Goal: Information Seeking & Learning: Get advice/opinions

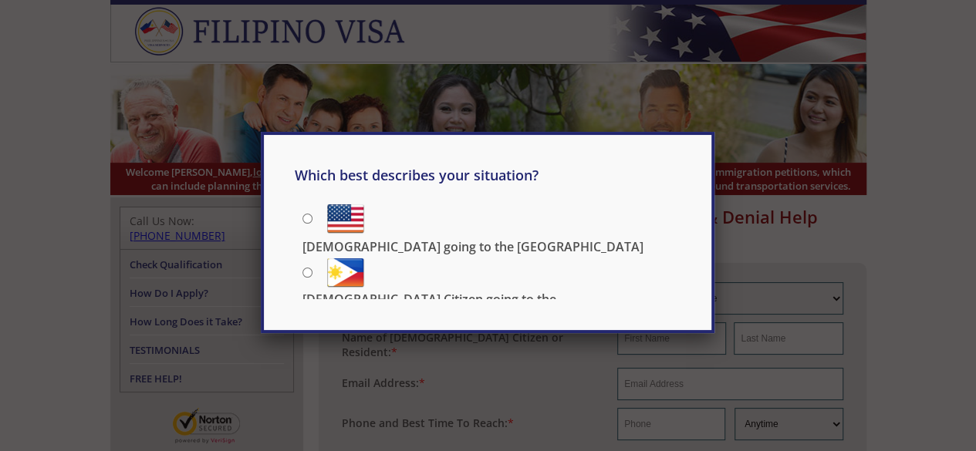
click at [302, 218] on input "Filipino going to the US" at bounding box center [307, 219] width 10 height 10
radio input "true"
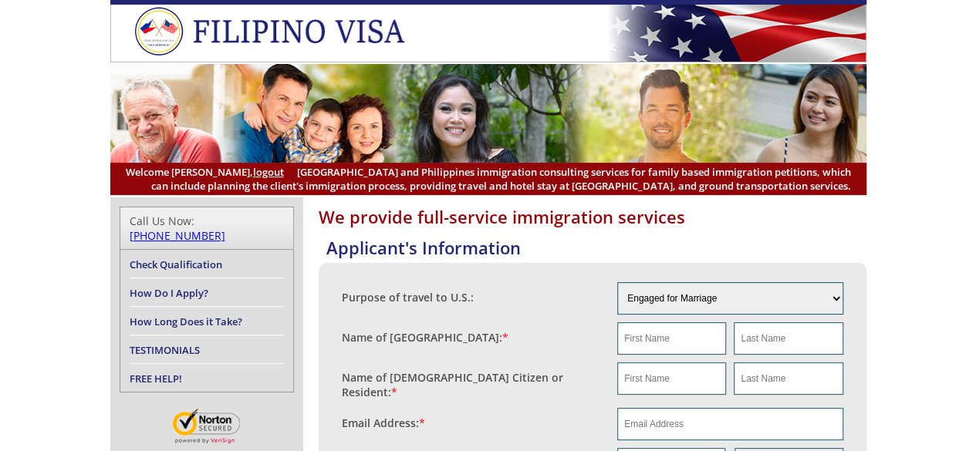
click at [934, 137] on header "Welcome [PERSON_NAME], logout [GEOGRAPHIC_DATA] and [GEOGRAPHIC_DATA] immigrati…" at bounding box center [488, 97] width 976 height 195
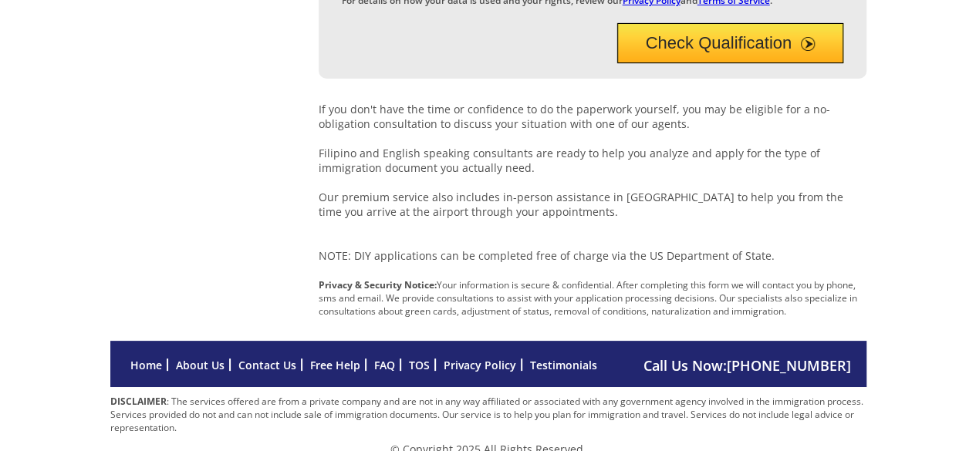
scroll to position [732, 0]
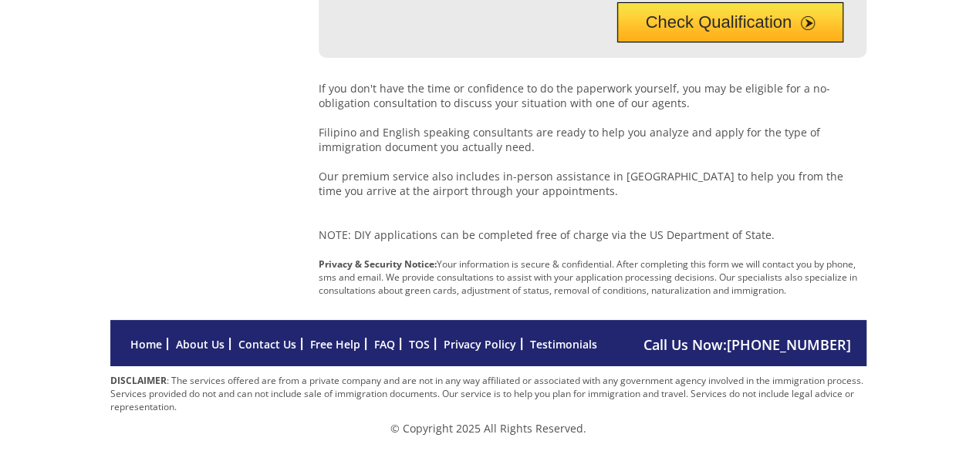
click at [204, 346] on link "About Us" at bounding box center [200, 344] width 49 height 15
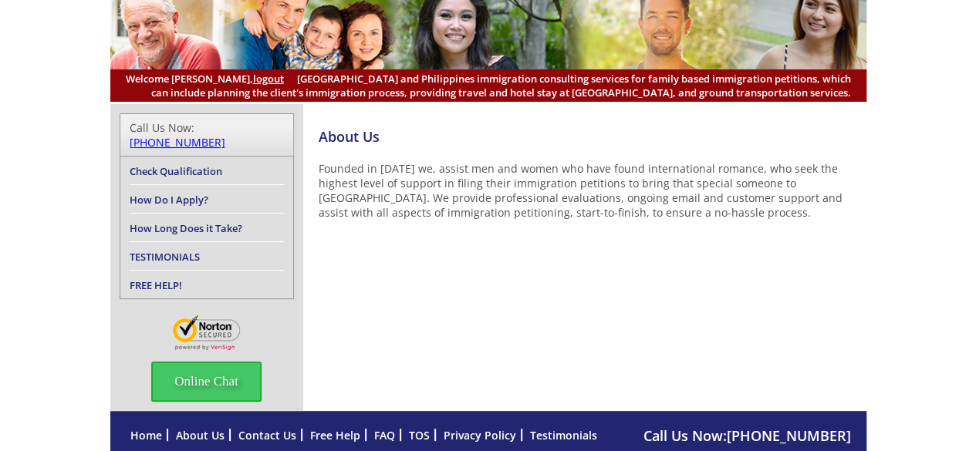
scroll to position [160, 0]
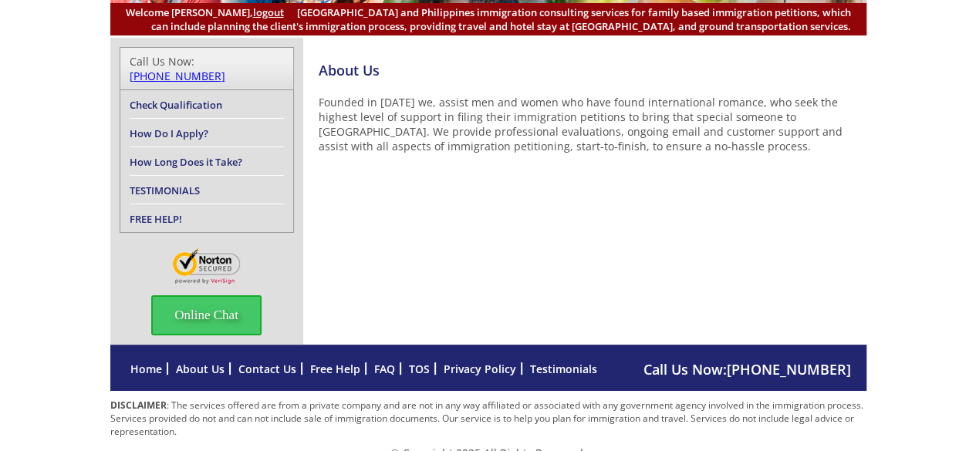
click at [252, 362] on link "Contact Us" at bounding box center [267, 369] width 58 height 15
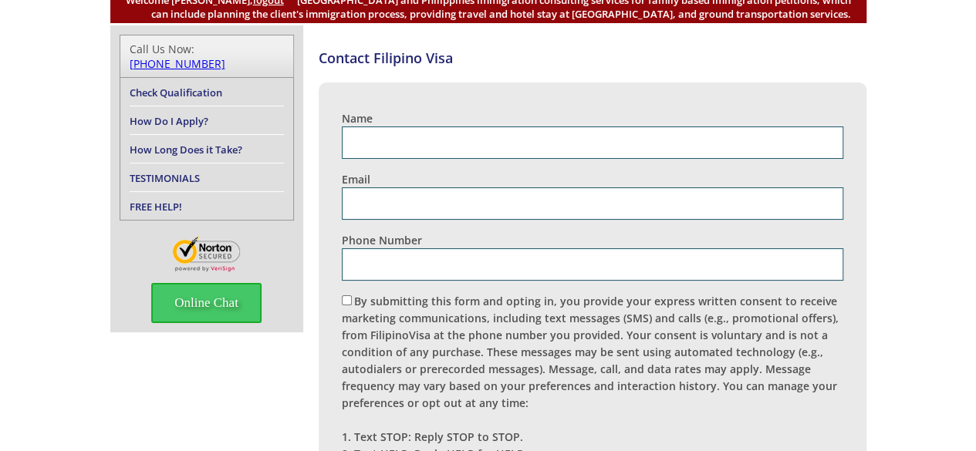
scroll to position [589, 0]
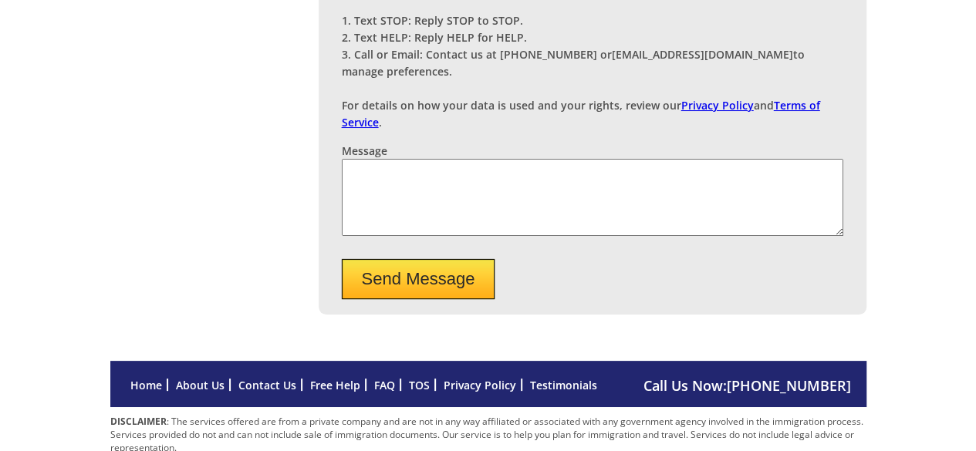
click at [270, 378] on link "Contact Us" at bounding box center [267, 385] width 58 height 15
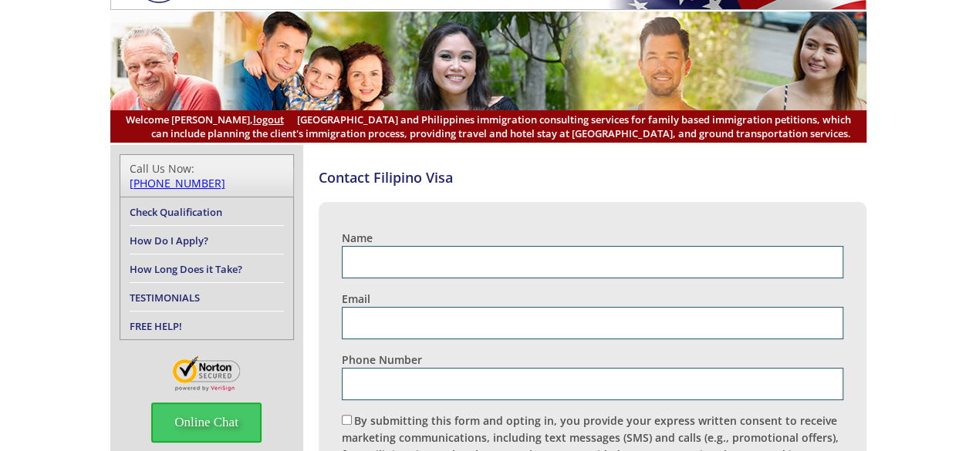
scroll to position [589, 0]
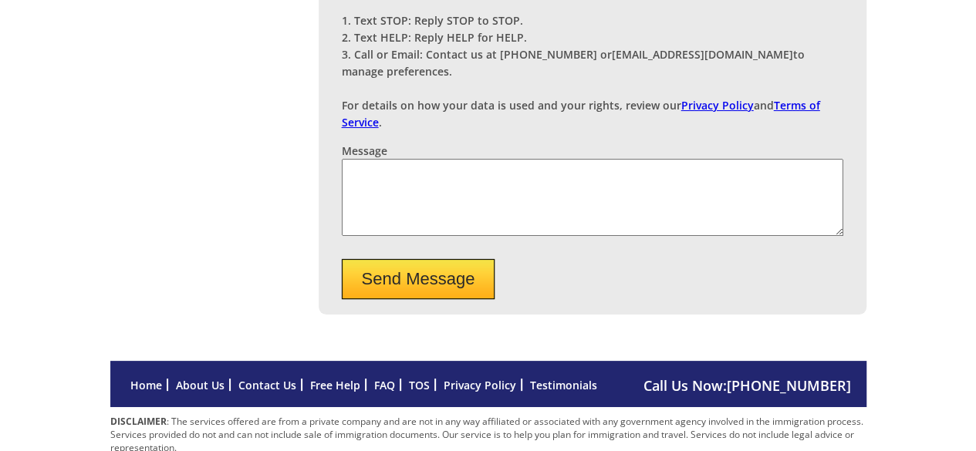
click at [337, 378] on link "Free Help" at bounding box center [335, 385] width 50 height 15
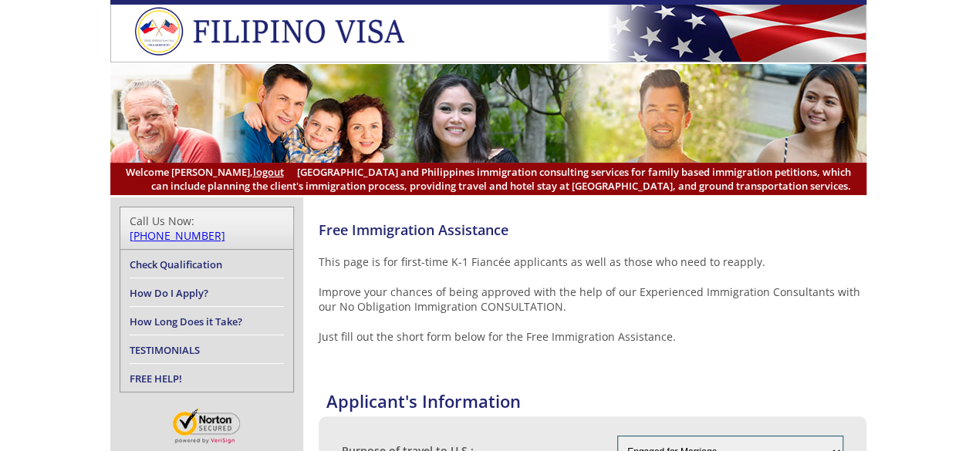
drag, startPoint x: 0, startPoint y: 0, endPoint x: 428, endPoint y: 347, distance: 551.4
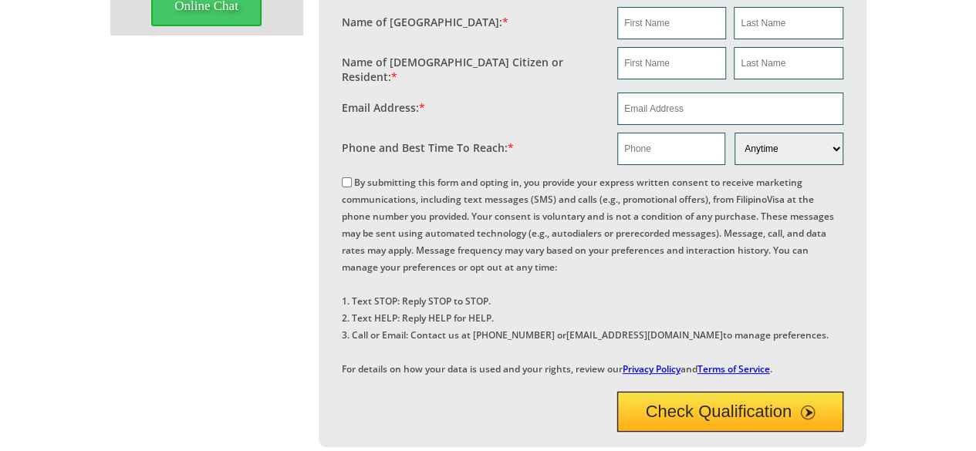
scroll to position [819, 0]
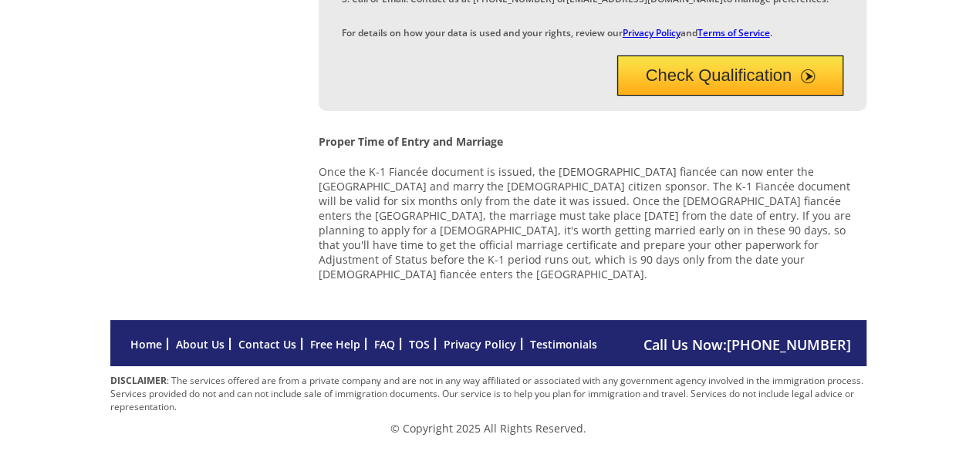
click at [554, 348] on link "Testimonials" at bounding box center [563, 344] width 67 height 15
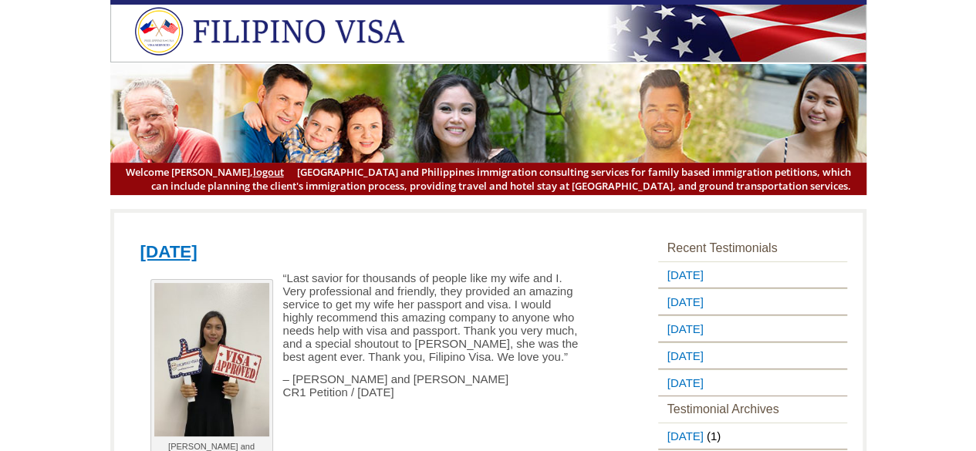
click at [554, 348] on p "“Last savior for thousands of people like my wife and I. Very professional and …" at bounding box center [361, 318] width 443 height 92
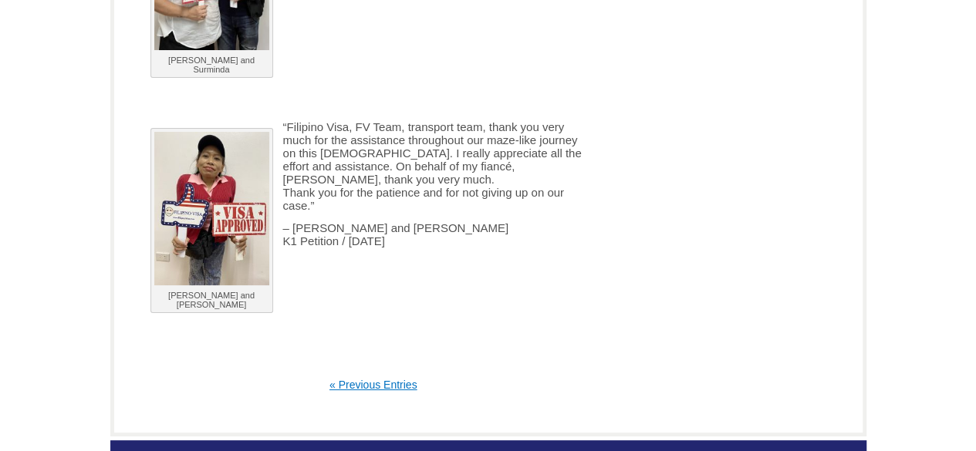
scroll to position [4492, 0]
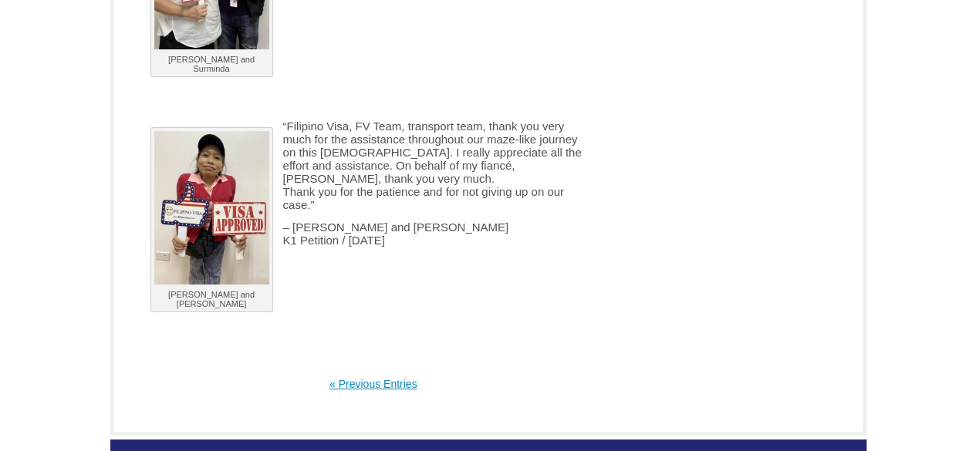
click at [352, 378] on link "« Previous Entries" at bounding box center [373, 384] width 88 height 12
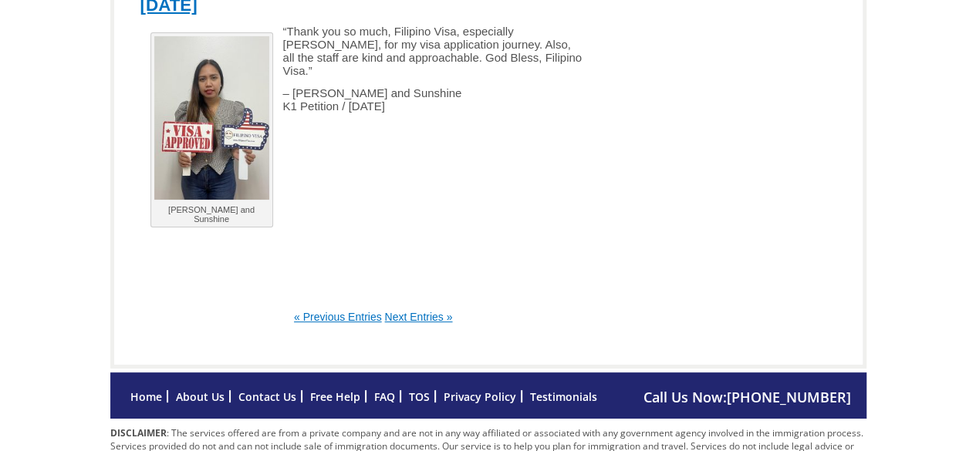
scroll to position [5561, 0]
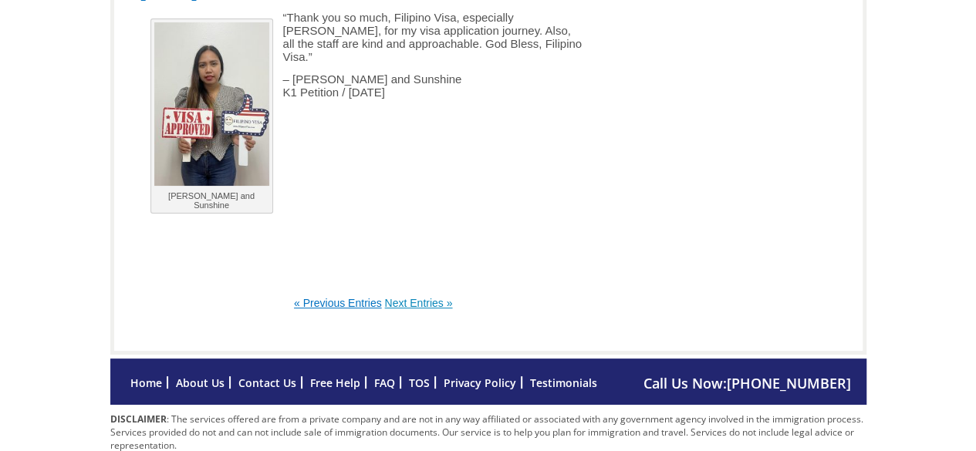
click at [386, 297] on link "Next Entries »" at bounding box center [418, 303] width 68 height 12
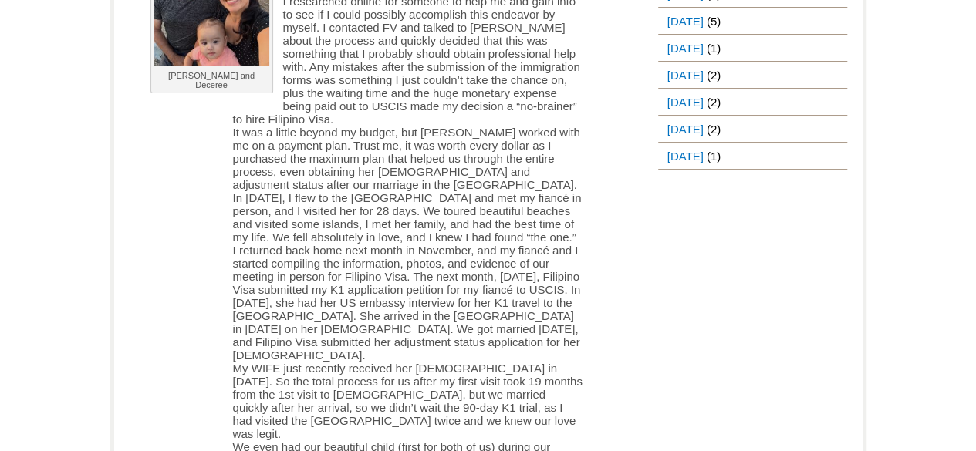
scroll to position [1921, 0]
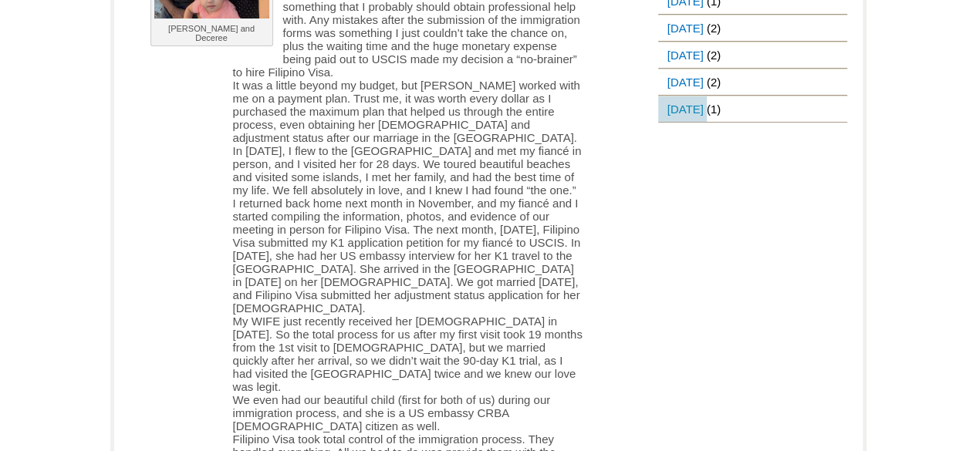
click at [705, 96] on link "[DATE]" at bounding box center [682, 108] width 49 height 25
